Goal: Task Accomplishment & Management: Complete application form

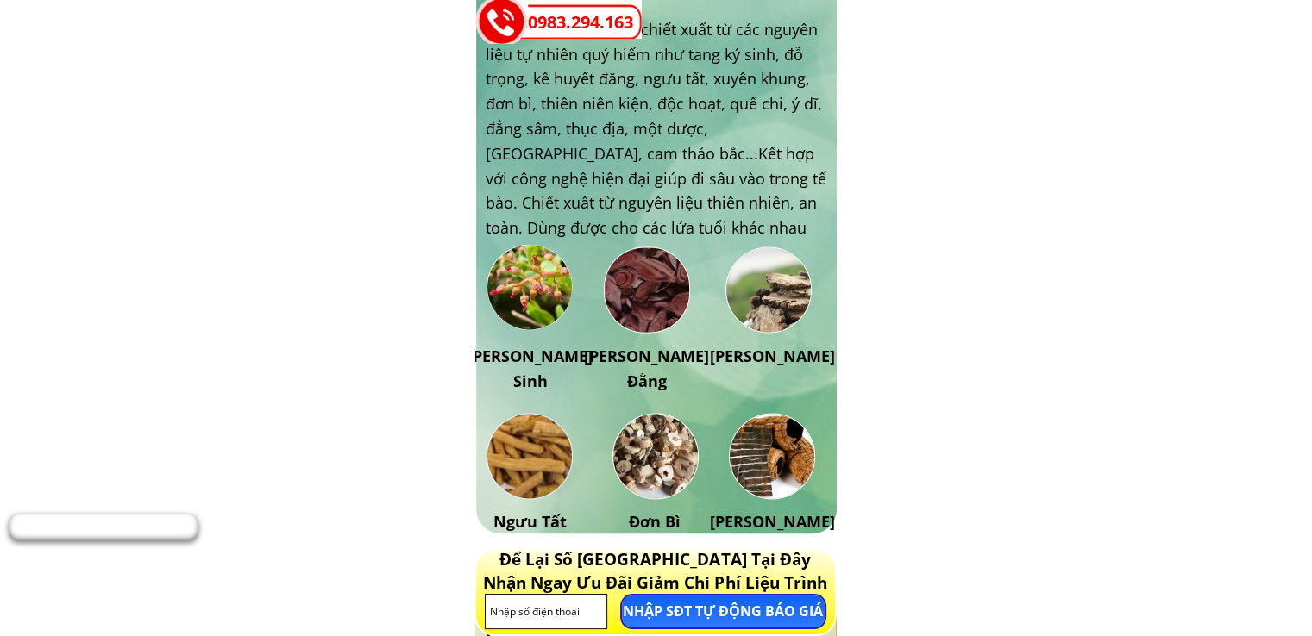
scroll to position [2558, 0]
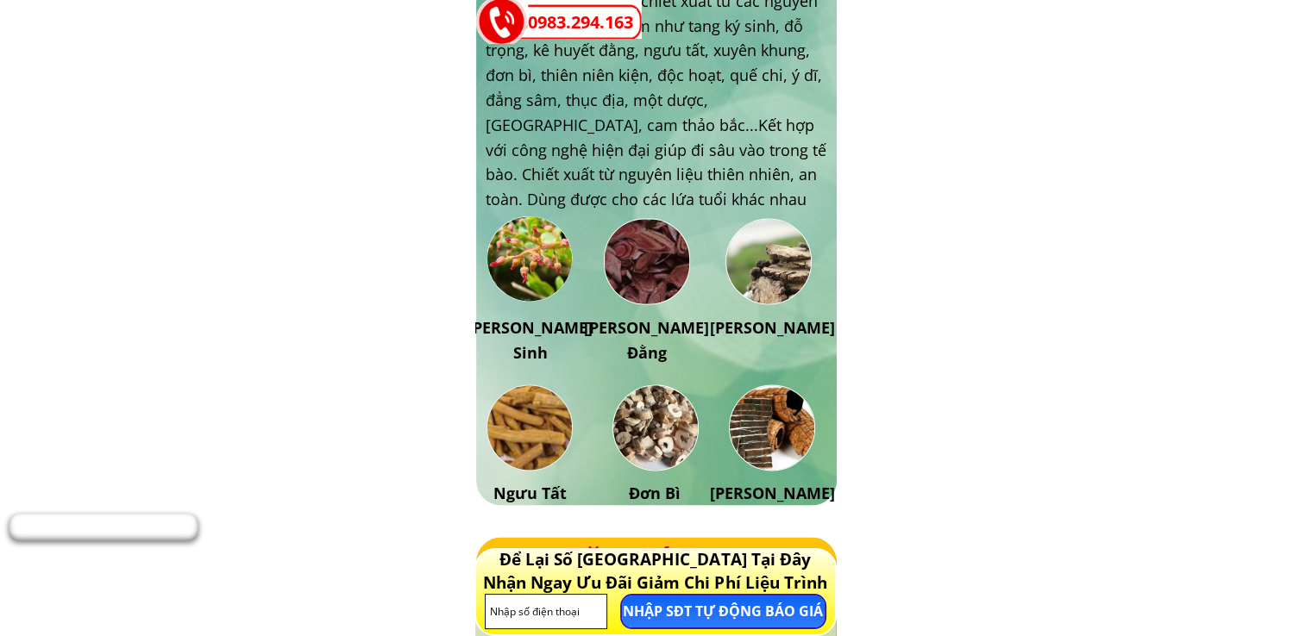
click at [490, 613] on input "tel" at bounding box center [547, 612] width 122 height 34
type input "0775502448"
click at [706, 606] on p "NHẬP SĐT TỰ ĐỘNG BÁO GIÁ" at bounding box center [723, 612] width 203 height 32
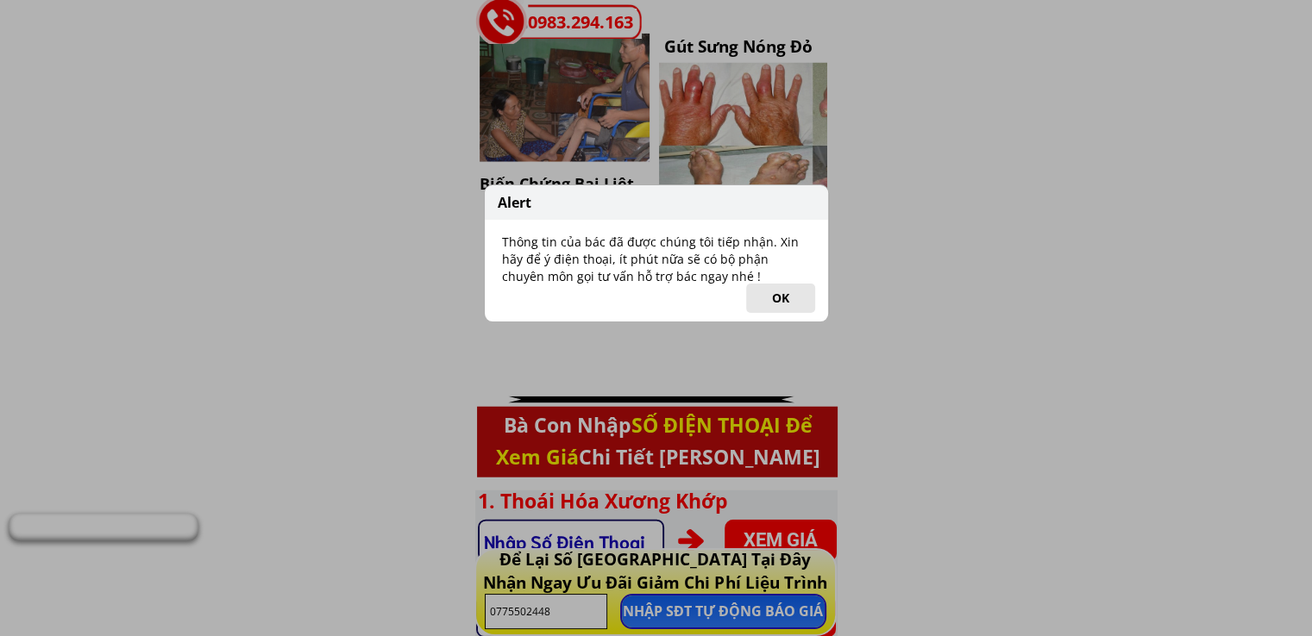
scroll to position [4398, 0]
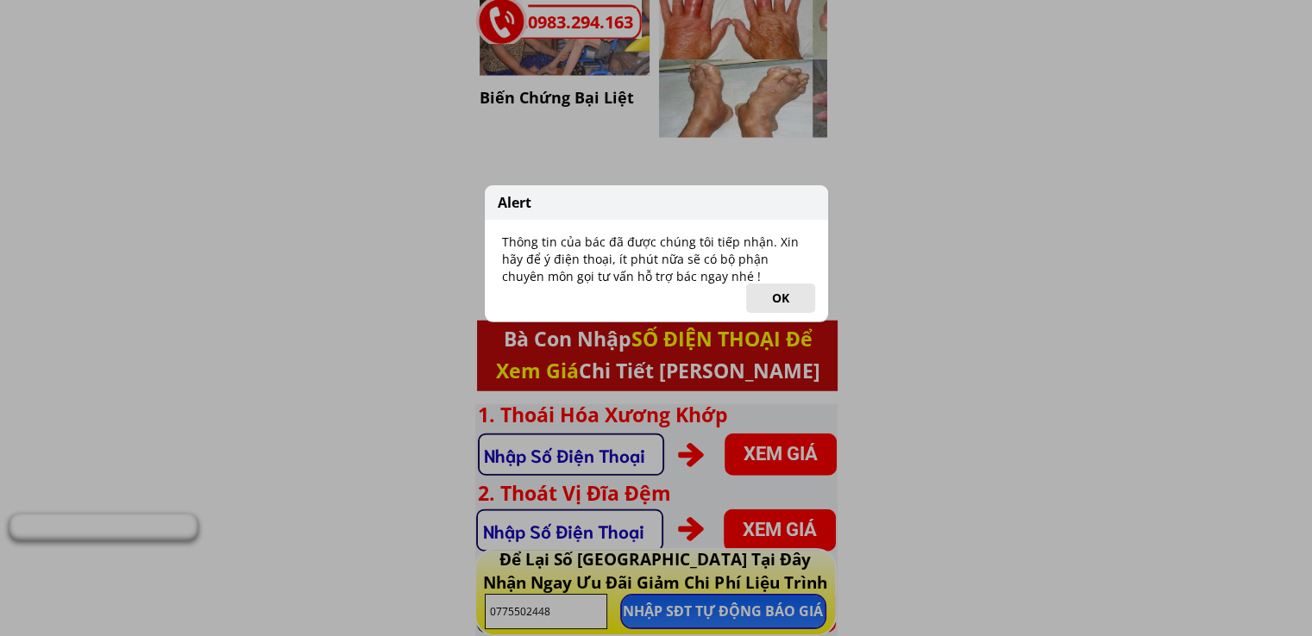
click at [781, 451] on div "Alert Thông tin của bác đã được chúng tôi tiếp nhận. Xin hãy để ý điện thoại, í…" at bounding box center [656, 318] width 1312 height 636
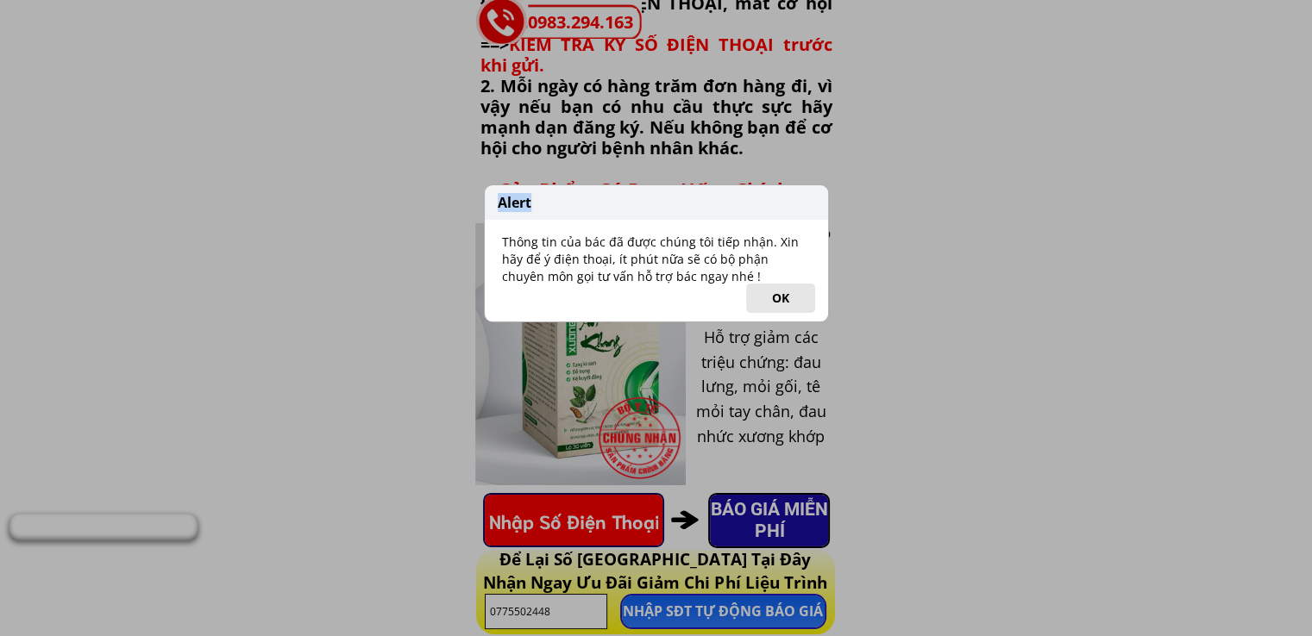
scroll to position [5692, 0]
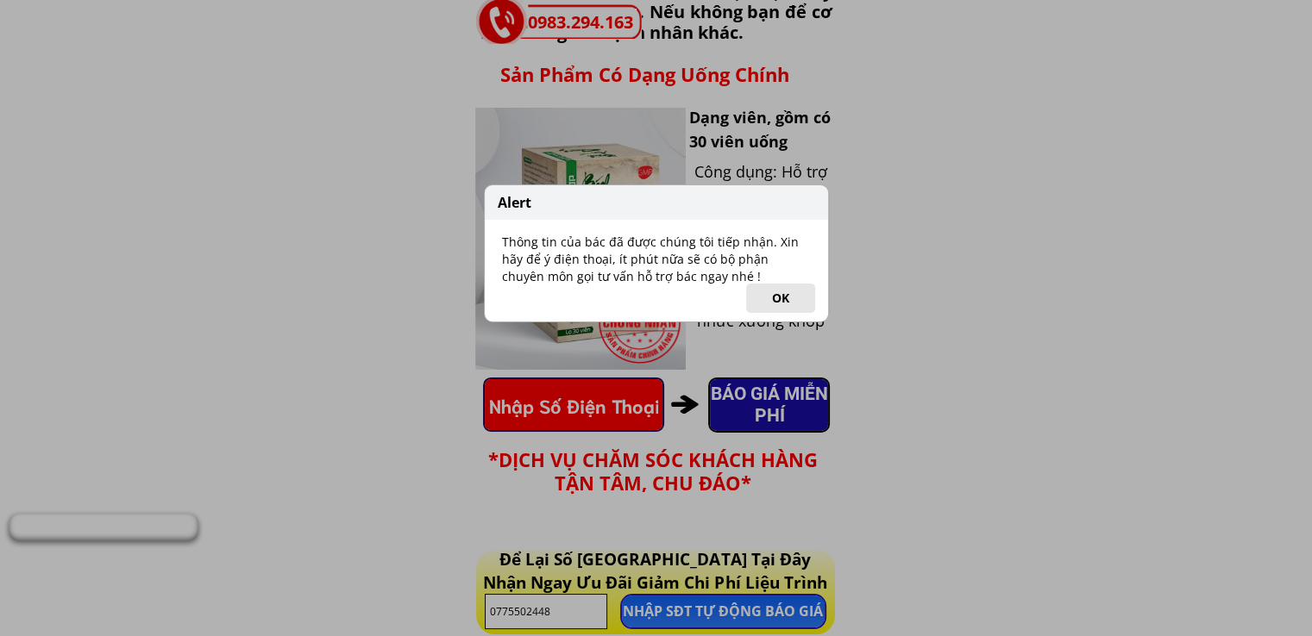
click at [511, 398] on div "Alert Thông tin của bác đã được chúng tôi tiếp nhận. Xin hãy để ý điện thoại, í…" at bounding box center [656, 318] width 1312 height 636
click at [510, 405] on div "Alert Thông tin của bác đã được chúng tôi tiếp nhận. Xin hãy để ý điện thoại, í…" at bounding box center [656, 318] width 1312 height 636
click at [586, 404] on div "Alert Thông tin của bác đã được chúng tôi tiếp nhận. Xin hãy để ý điện thoại, í…" at bounding box center [656, 318] width 1312 height 636
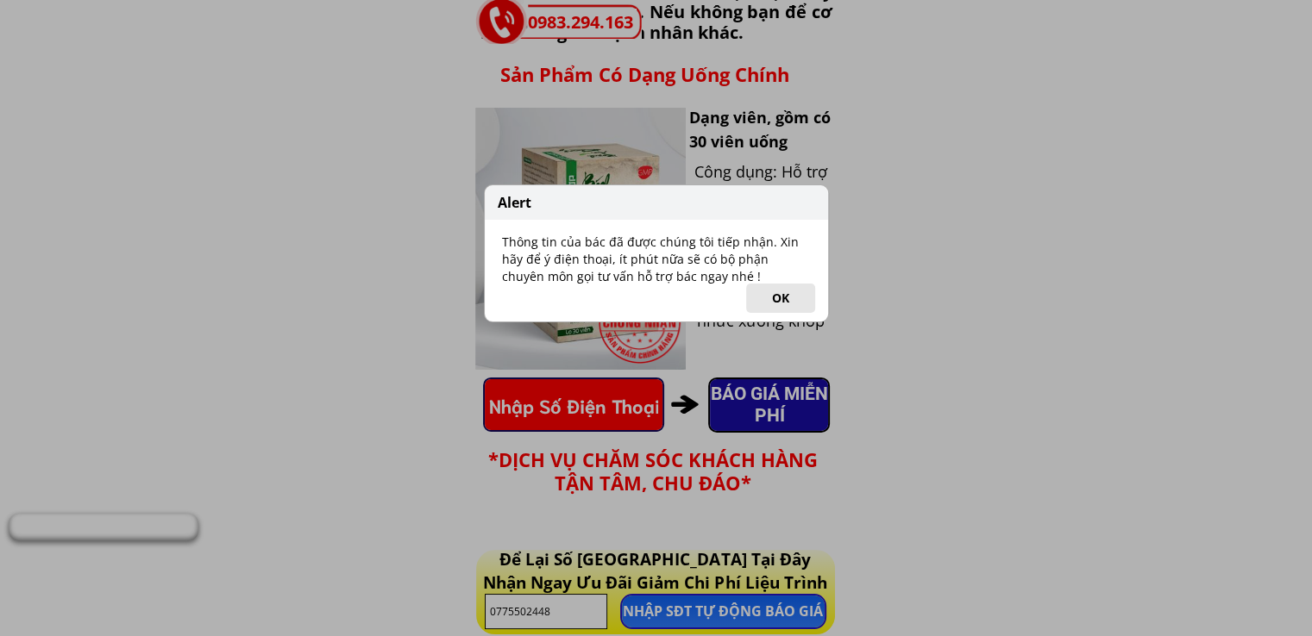
click at [542, 611] on div "Alert Thông tin của bác đã được chúng tôi tiếp nhận. Xin hãy để ý điện thoại, í…" at bounding box center [656, 318] width 1312 height 636
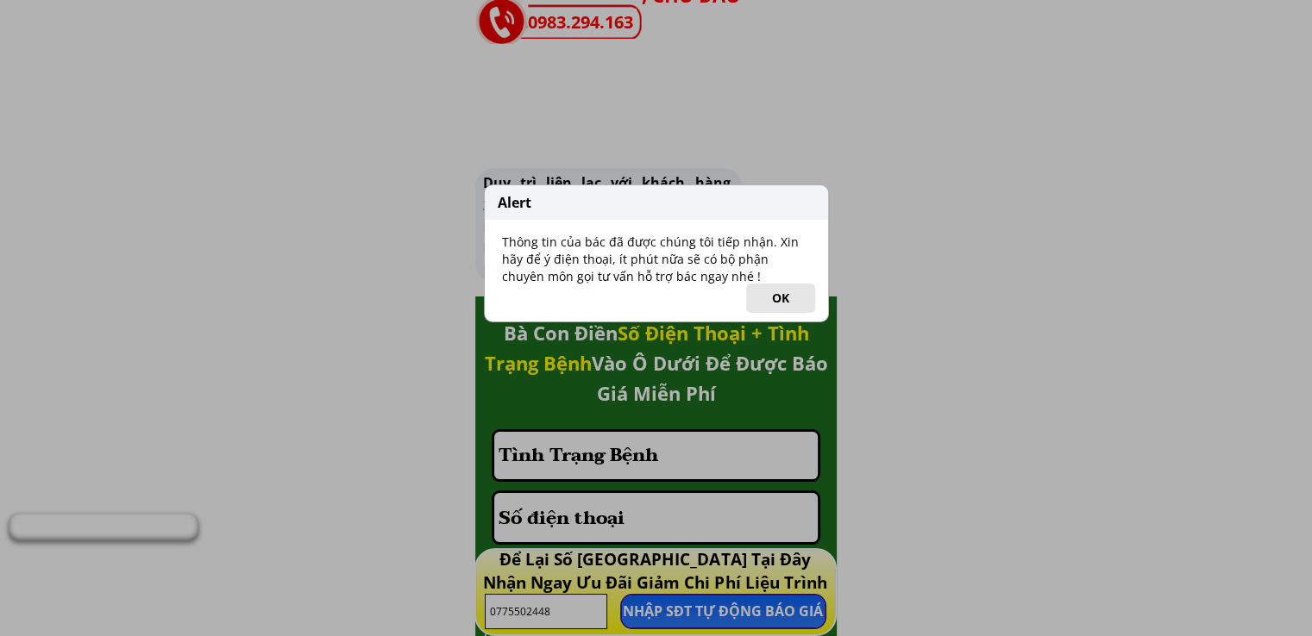
scroll to position [6238, 0]
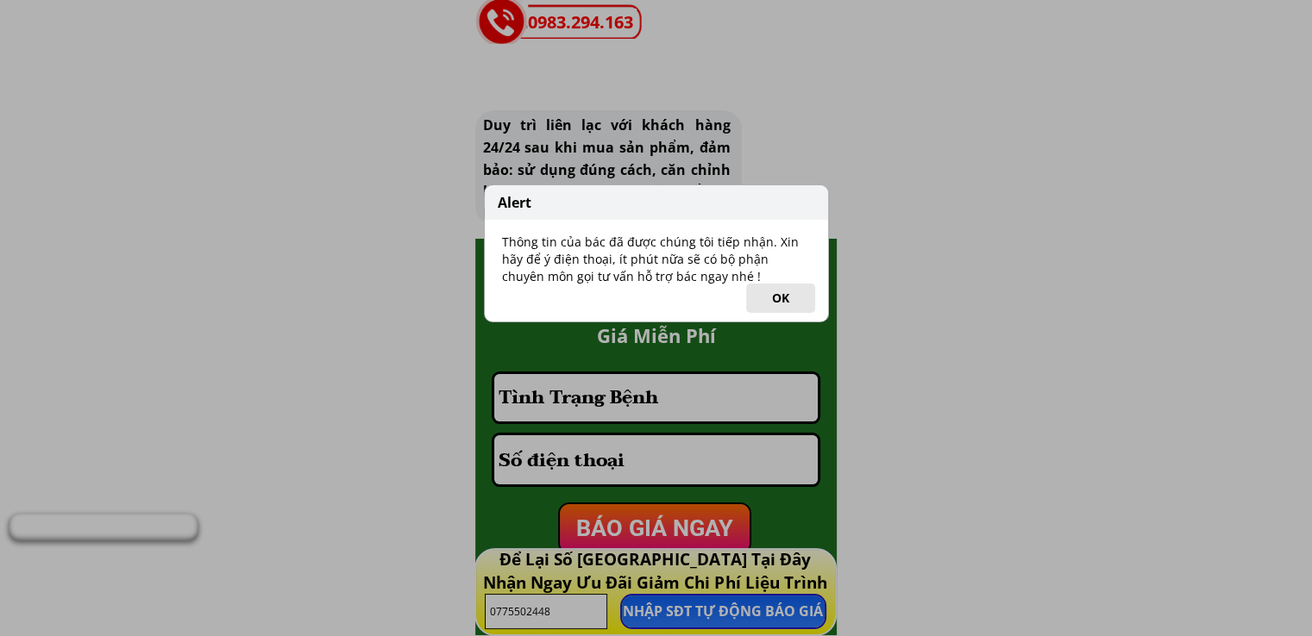
click at [503, 392] on div "Alert Thông tin của bác đã được chúng tôi tiếp nhận. Xin hãy để ý điện thoại, í…" at bounding box center [656, 318] width 1312 height 636
click at [674, 398] on div "Alert Thông tin của bác đã được chúng tôi tiếp nhận. Xin hãy để ý điện thoại, í…" at bounding box center [656, 318] width 1312 height 636
click at [590, 400] on div "Alert Thông tin của bác đã được chúng tôi tiếp nhận. Xin hãy để ý điện thoại, í…" at bounding box center [656, 318] width 1312 height 636
drag, startPoint x: 590, startPoint y: 400, endPoint x: 649, endPoint y: 394, distance: 59.0
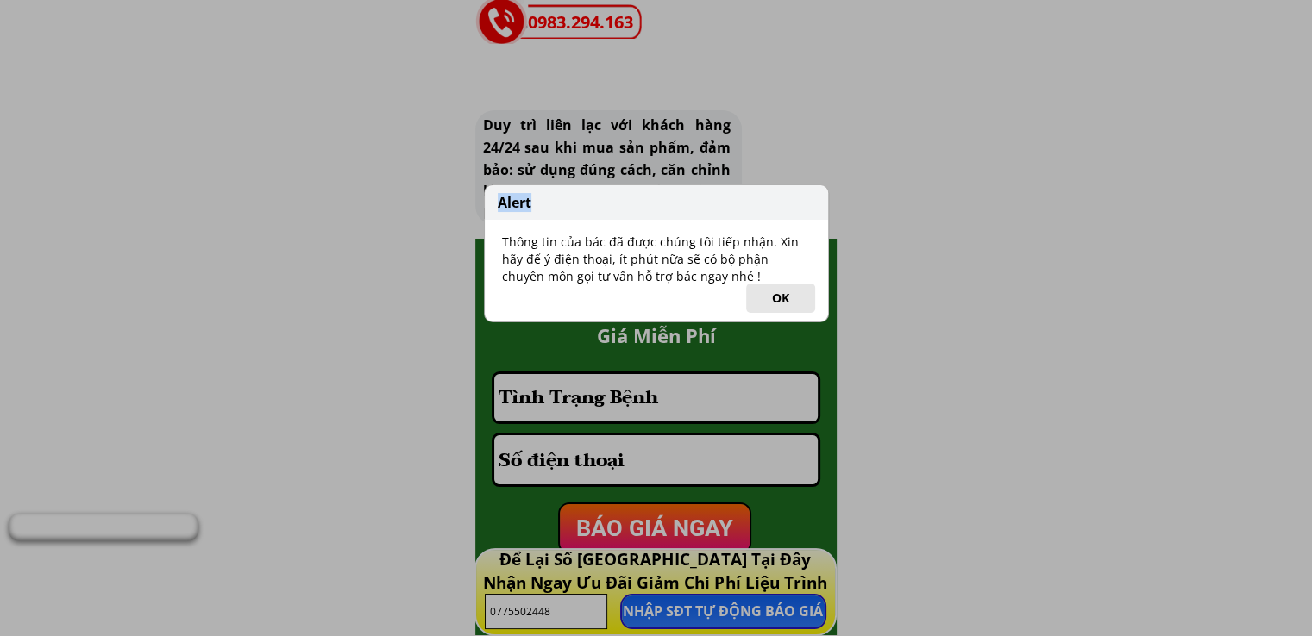
click at [591, 400] on div "Alert Thông tin của bác đã được chúng tôi tiếp nhận. Xin hãy để ý điện thoại, í…" at bounding box center [656, 318] width 1312 height 636
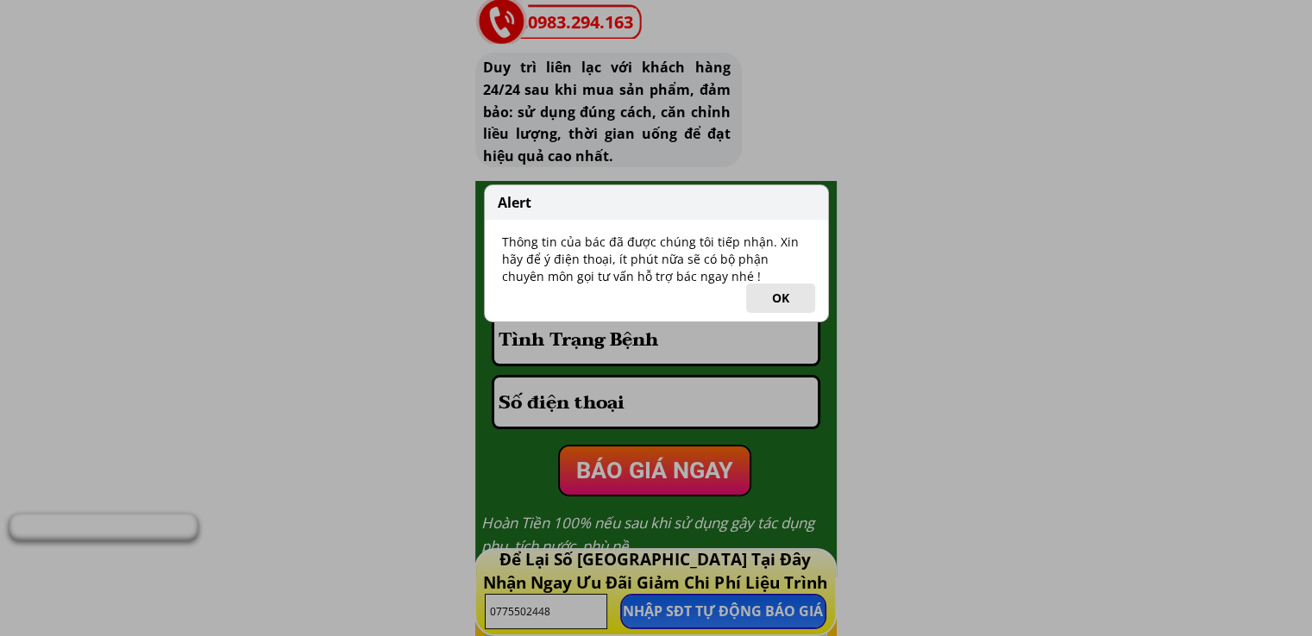
click at [674, 346] on div "Alert Thông tin của bác đã được chúng tôi tiếp nhận. Xin hãy để ý điện thoại, í…" at bounding box center [656, 318] width 1312 height 636
click at [777, 291] on button "OK" at bounding box center [780, 298] width 69 height 29
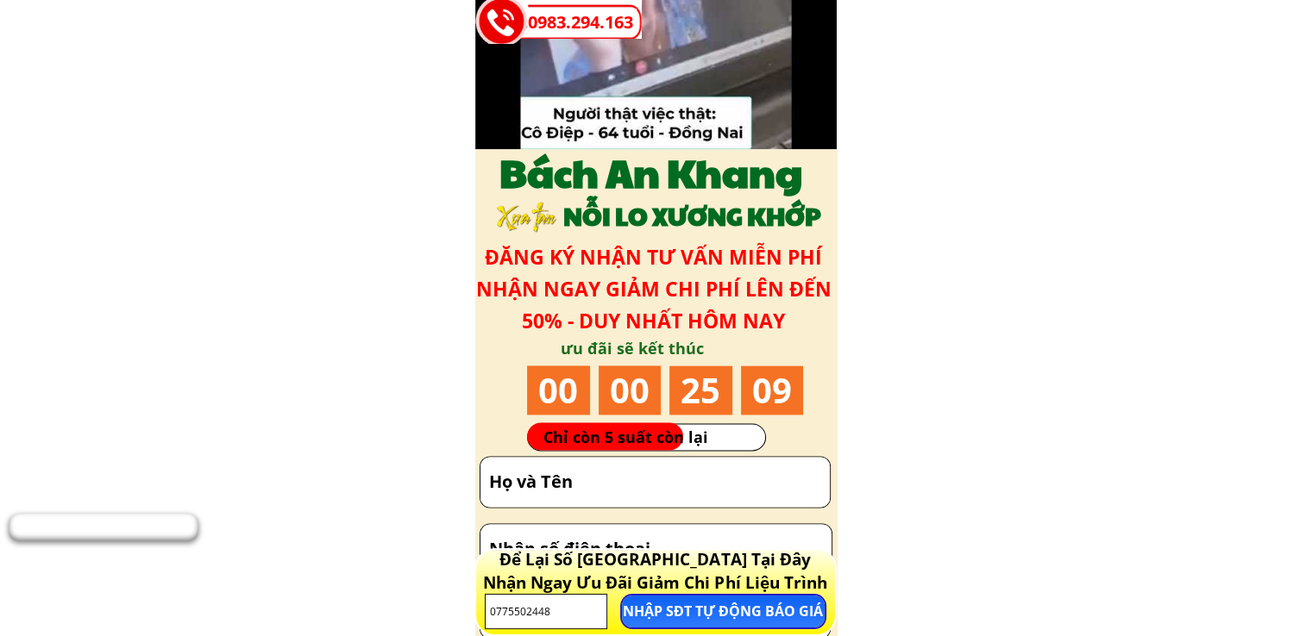
scroll to position [9256, 0]
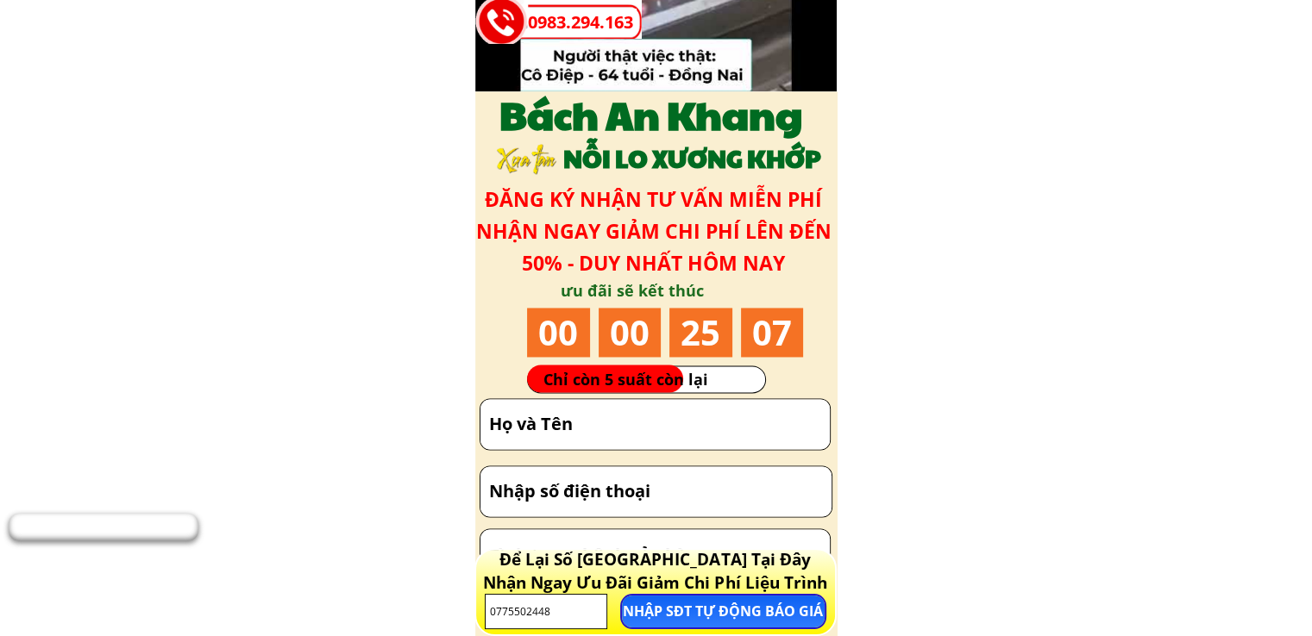
click at [521, 425] on input "text" at bounding box center [655, 424] width 341 height 50
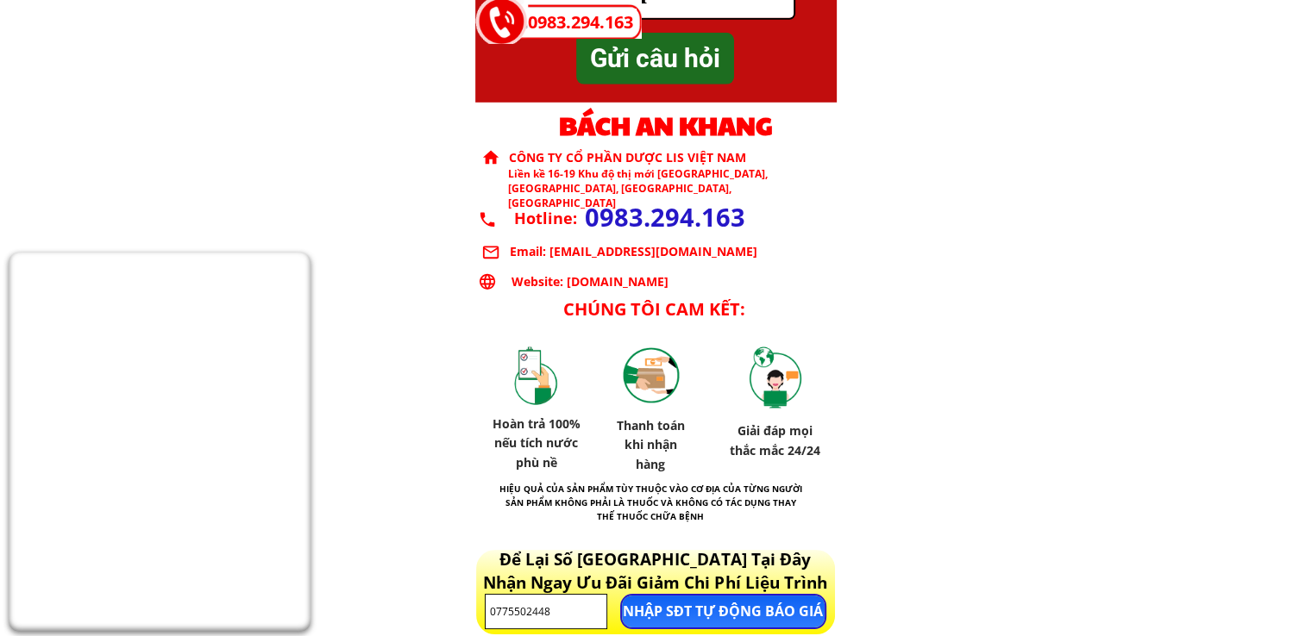
scroll to position [11467, 0]
